Goal: Task Accomplishment & Management: Complete application form

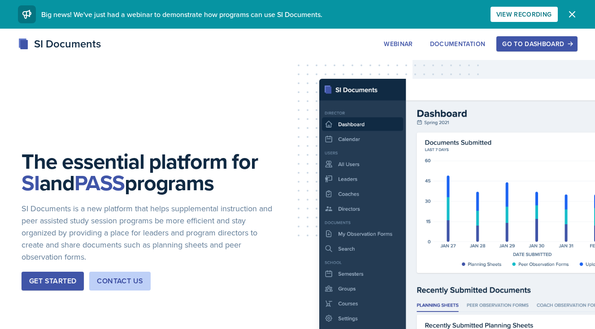
click at [537, 32] on div "The essential platform for SI and PASS programs SI Documents is a new platform …" at bounding box center [297, 228] width 595 height 398
click at [535, 38] on button "Go to Dashboard" at bounding box center [536, 43] width 81 height 15
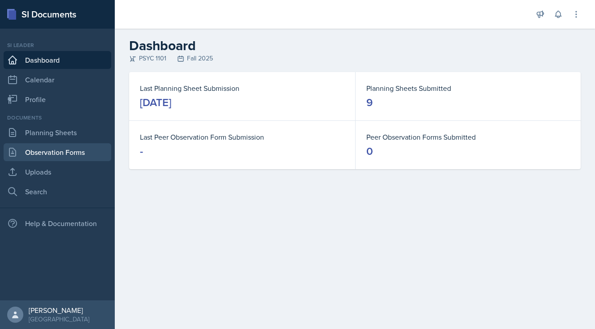
click at [44, 155] on link "Observation Forms" at bounding box center [58, 152] width 108 height 18
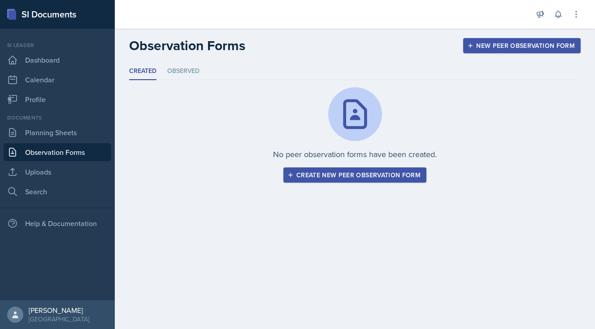
click at [320, 176] on div "Create new peer observation form" at bounding box center [354, 175] width 131 height 7
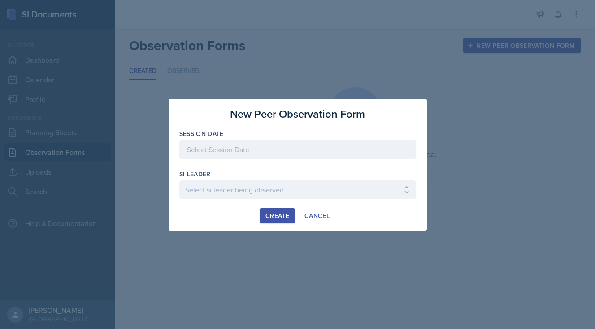
click at [271, 150] on div at bounding box center [297, 149] width 237 height 19
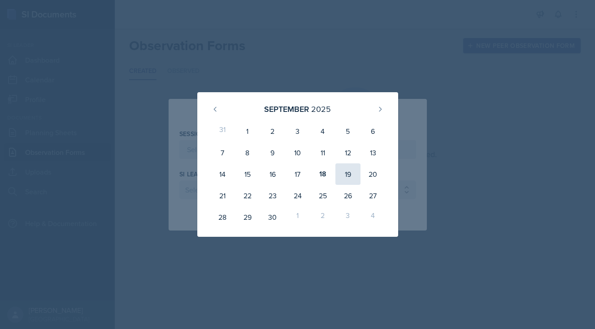
click at [341, 172] on div "19" at bounding box center [347, 175] width 25 height 22
type input "[DATE]"
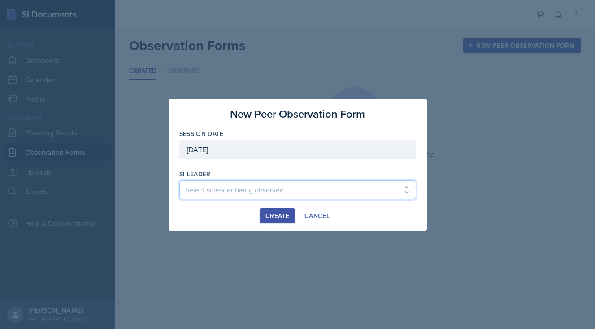
drag, startPoint x: 341, startPoint y: 188, endPoint x: 563, endPoint y: -28, distance: 309.6
click at [563, 0] on html "SI Documents Si leader Dashboard Calendar Profile Documents Planning Sheets Obs…" at bounding box center [297, 164] width 595 height 329
